Goal: Information Seeking & Learning: Understand process/instructions

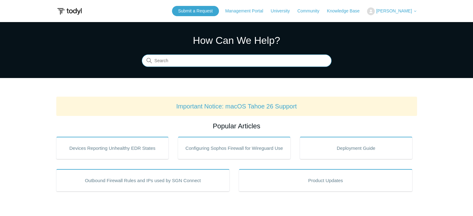
click at [202, 62] on input "Search" at bounding box center [237, 61] width 190 height 12
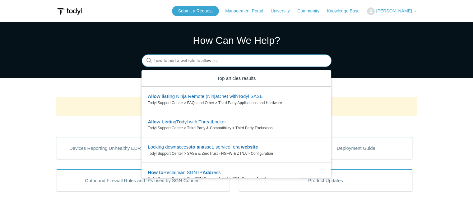
type input "how to add a website to allow list"
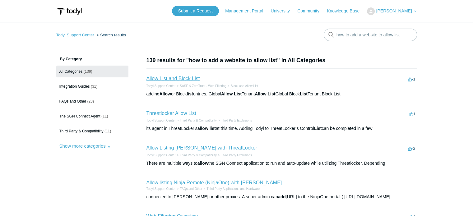
click at [176, 79] on link "Allow List and Block List" at bounding box center [174, 78] width 54 height 5
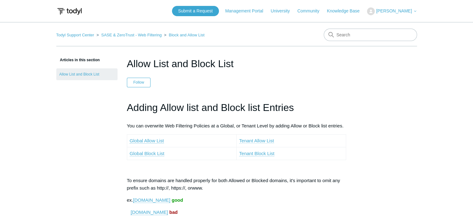
click at [250, 142] on link "Tenant Allow List" at bounding box center [256, 141] width 35 height 6
click at [133, 36] on link "SASE & ZeroTrust - Web Filtering" at bounding box center [131, 35] width 60 height 5
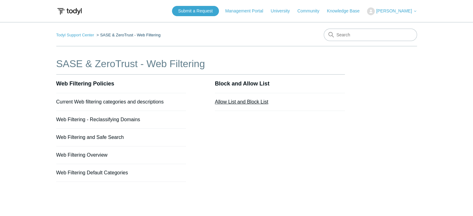
click at [250, 102] on link "Allow List and Block List" at bounding box center [242, 101] width 54 height 5
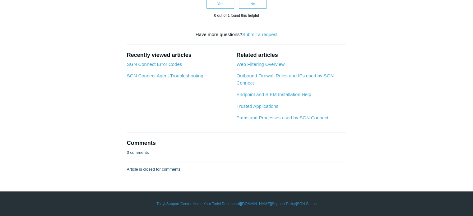
scroll to position [747, 0]
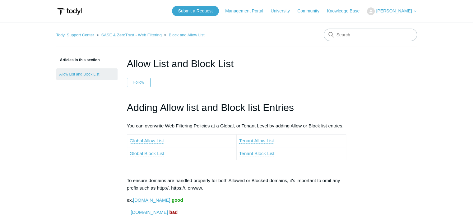
click at [84, 73] on link "Allow List and Block List" at bounding box center [86, 74] width 61 height 12
click at [148, 141] on link "Global Allow List" at bounding box center [147, 141] width 34 height 6
